Goal: Transaction & Acquisition: Purchase product/service

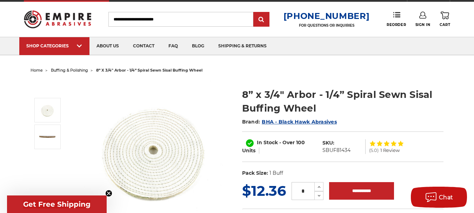
scroll to position [6, 0]
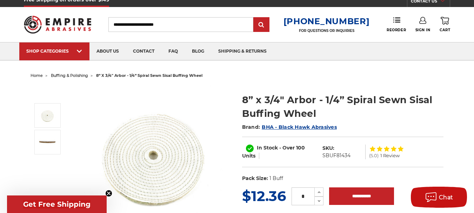
click at [162, 27] on input "Search" at bounding box center [180, 24] width 145 height 15
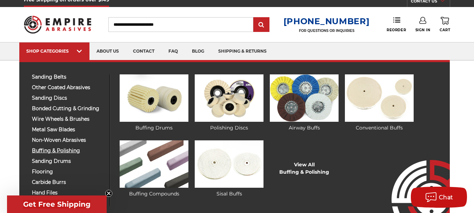
click at [63, 150] on span "buffing & polishing" at bounding box center [68, 150] width 72 height 5
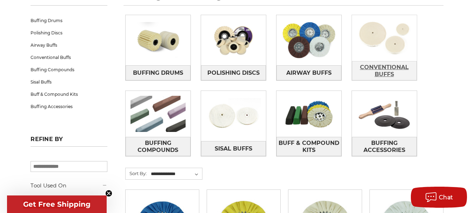
click at [379, 61] on span "Conventional Buffs" at bounding box center [384, 70] width 64 height 19
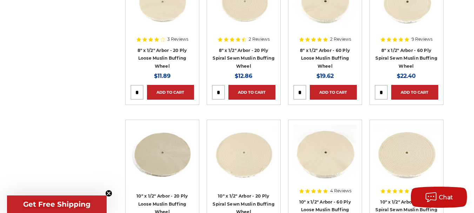
scroll to position [482, 0]
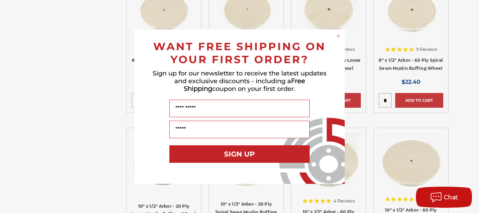
click at [339, 37] on circle "Close dialog" at bounding box center [338, 35] width 7 height 7
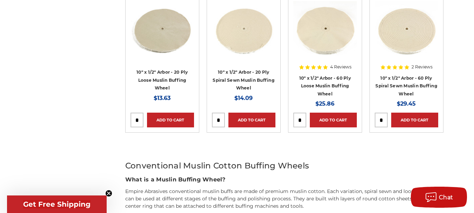
scroll to position [614, 0]
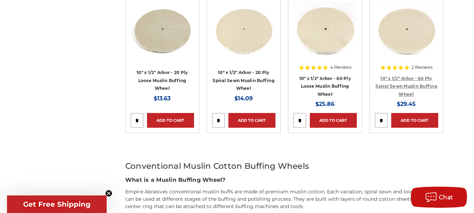
click at [401, 86] on link "10" x 1/2" Arbor - 60 Ply Spiral Sewn Muslin Buffing Wheel" at bounding box center [406, 86] width 62 height 21
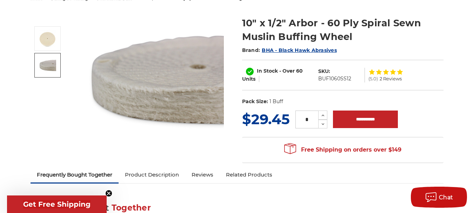
click at [48, 66] on img at bounding box center [48, 65] width 18 height 18
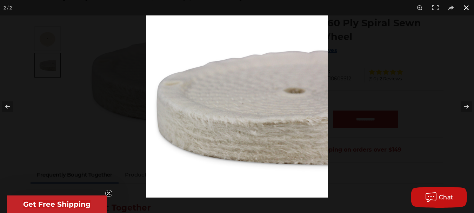
click at [464, 8] on button at bounding box center [465, 7] width 15 height 15
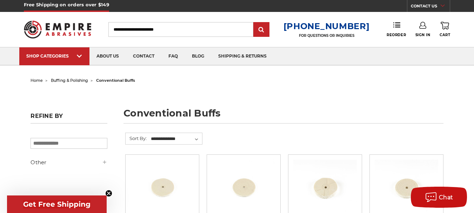
scroll to position [1, 0]
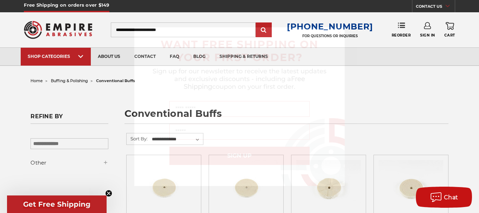
click at [339, 32] on icon "Close dialog" at bounding box center [339, 32] width 3 height 3
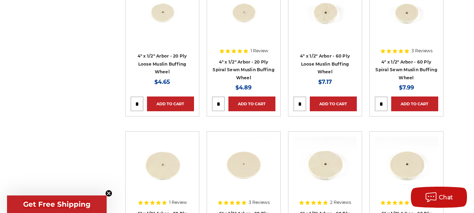
scroll to position [176, 0]
